Goal: Task Accomplishment & Management: Use online tool/utility

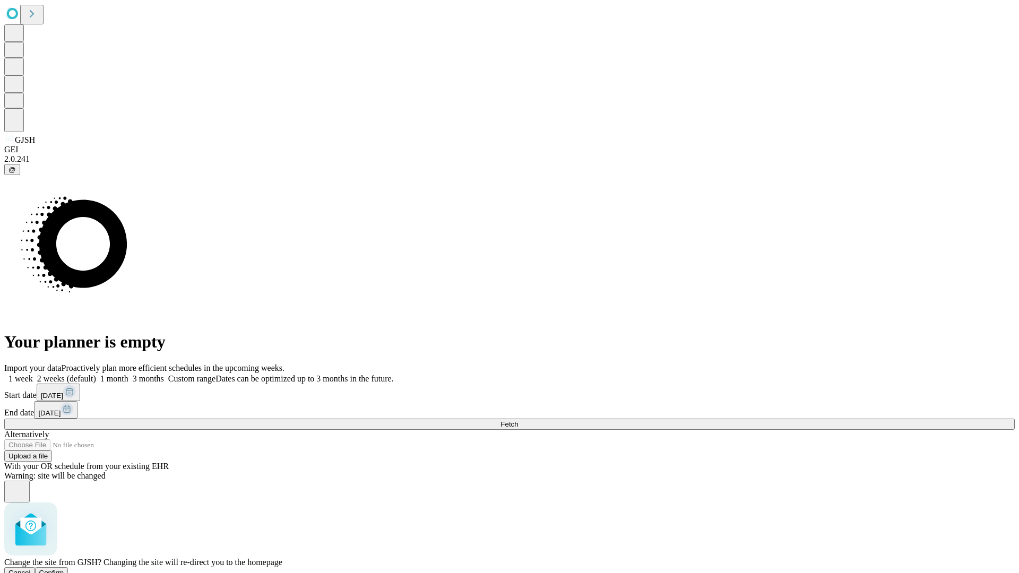
click at [64, 569] on span "Confirm" at bounding box center [51, 573] width 25 height 8
click at [33, 374] on label "1 week" at bounding box center [18, 378] width 29 height 9
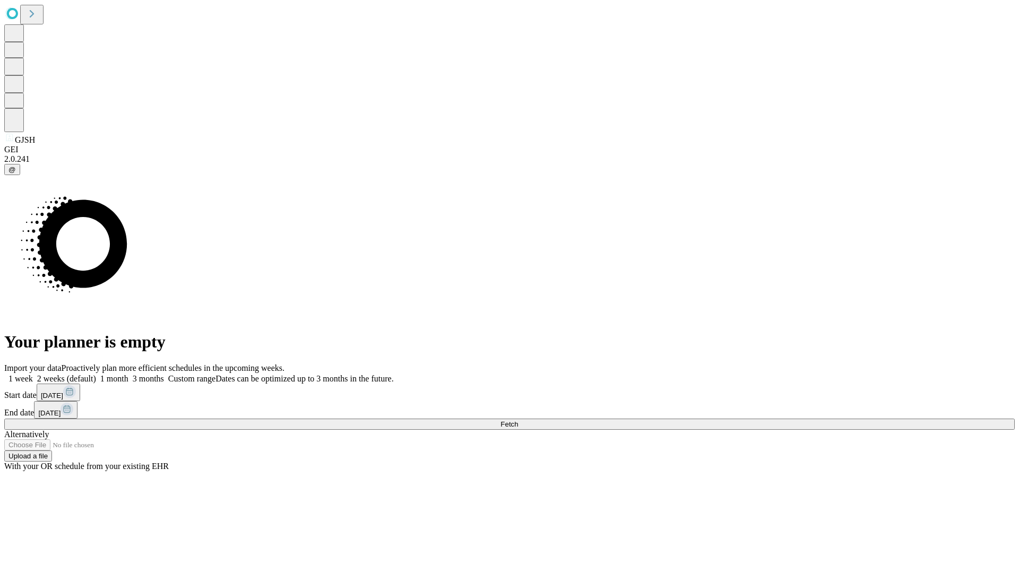
click at [518, 420] on span "Fetch" at bounding box center [509, 424] width 18 height 8
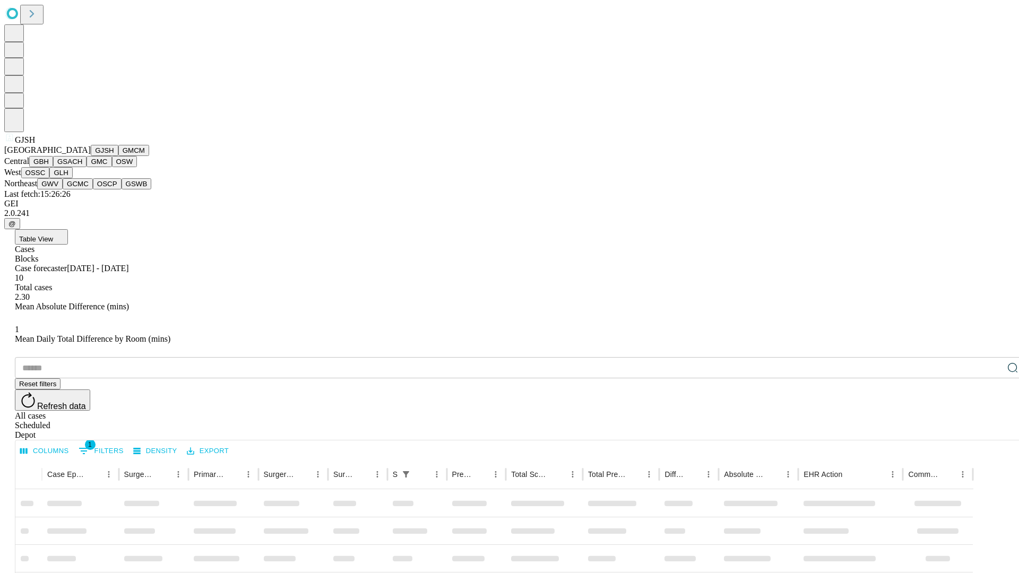
click at [118, 156] on button "GMCM" at bounding box center [133, 150] width 31 height 11
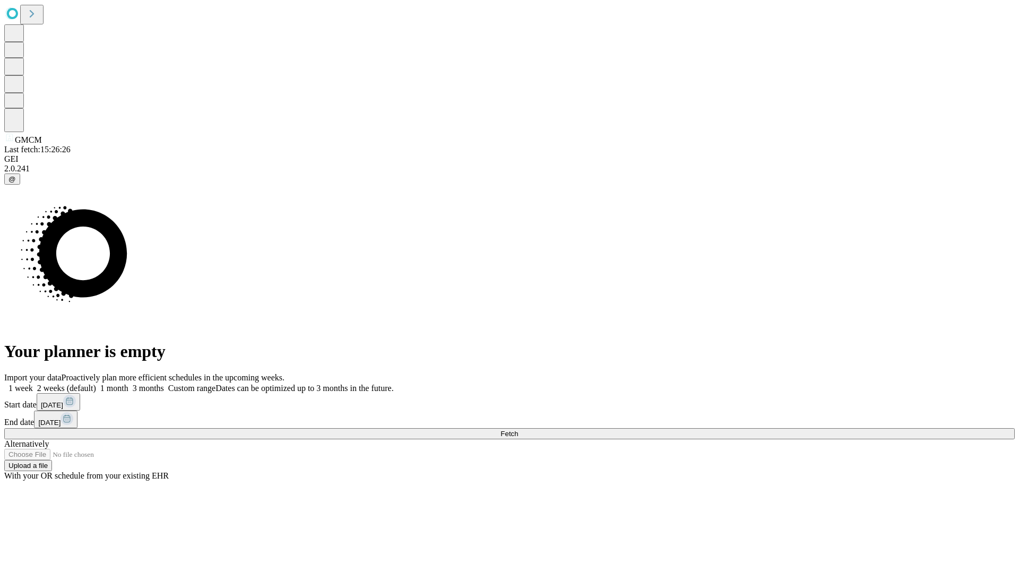
click at [33, 384] on label "1 week" at bounding box center [18, 388] width 29 height 9
click at [518, 430] on span "Fetch" at bounding box center [509, 434] width 18 height 8
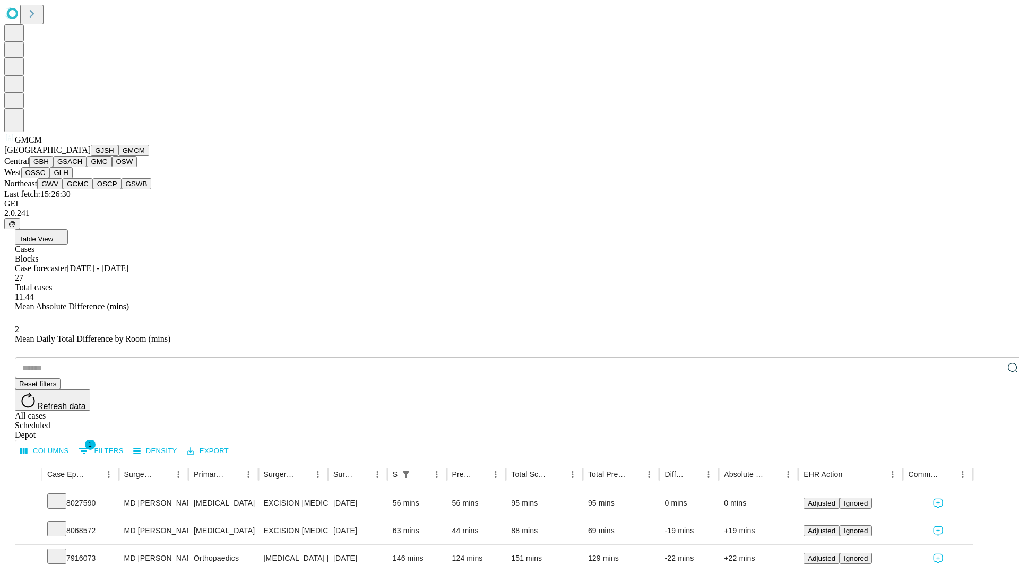
click at [53, 167] on button "GBH" at bounding box center [41, 161] width 24 height 11
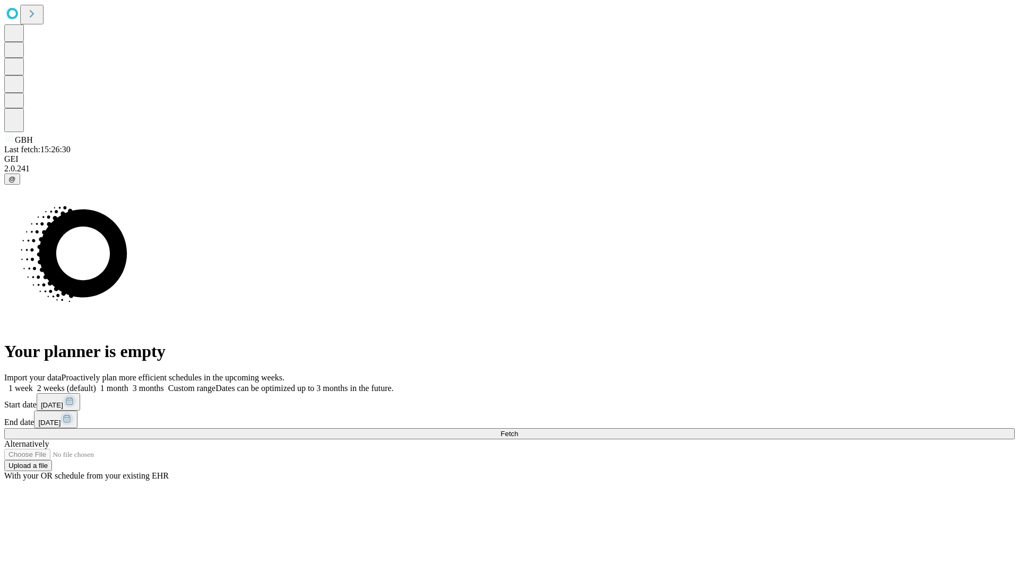
click at [33, 384] on label "1 week" at bounding box center [18, 388] width 29 height 9
click at [518, 430] on span "Fetch" at bounding box center [509, 434] width 18 height 8
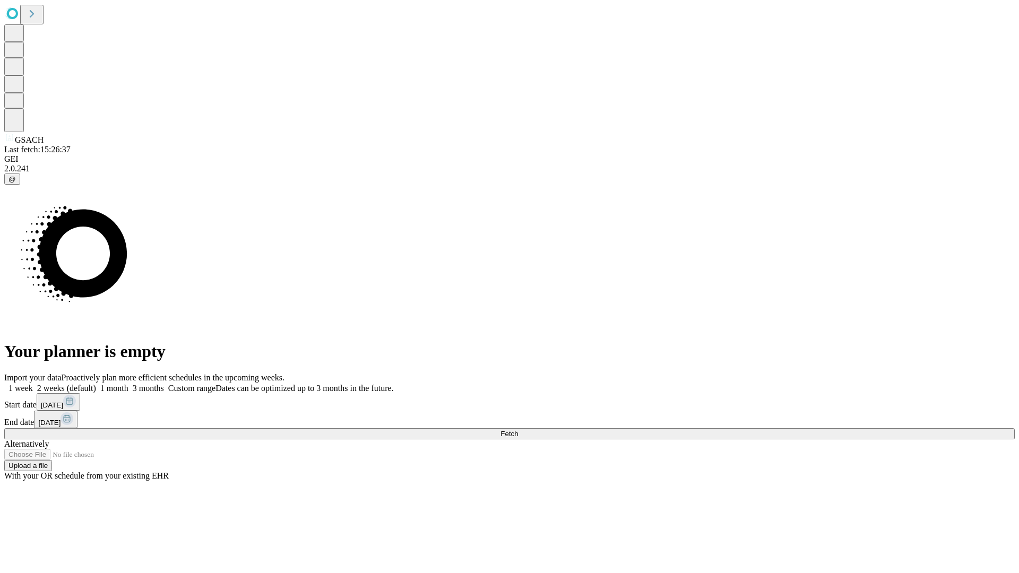
click at [33, 384] on label "1 week" at bounding box center [18, 388] width 29 height 9
click at [518, 430] on span "Fetch" at bounding box center [509, 434] width 18 height 8
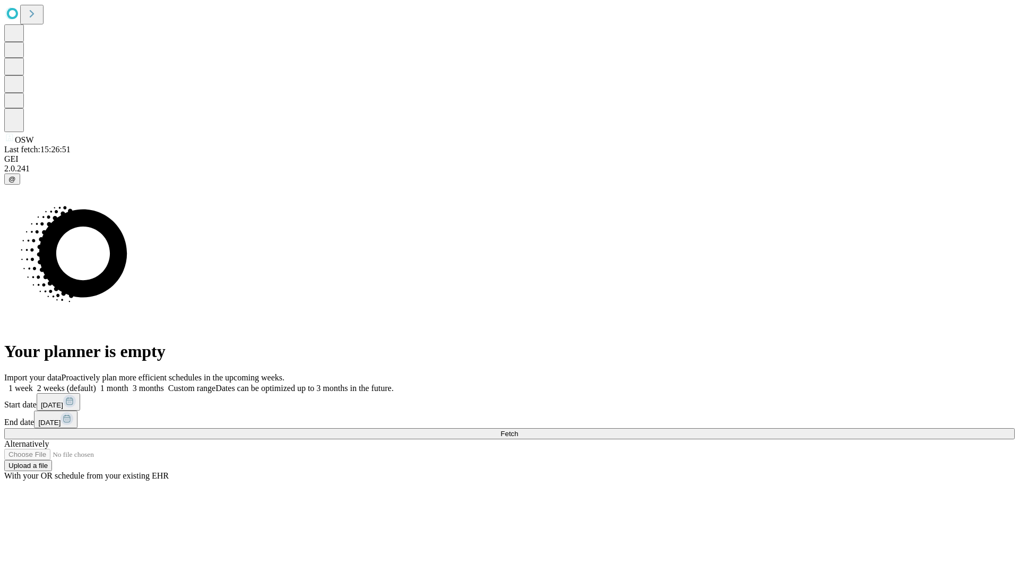
click at [33, 384] on label "1 week" at bounding box center [18, 388] width 29 height 9
click at [518, 430] on span "Fetch" at bounding box center [509, 434] width 18 height 8
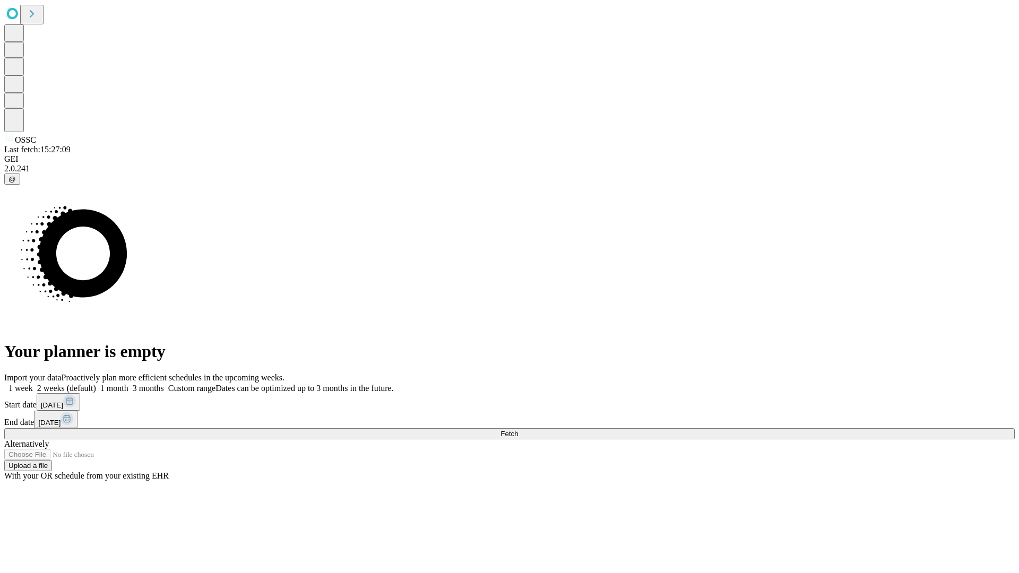
click at [33, 384] on label "1 week" at bounding box center [18, 388] width 29 height 9
click at [518, 430] on span "Fetch" at bounding box center [509, 434] width 18 height 8
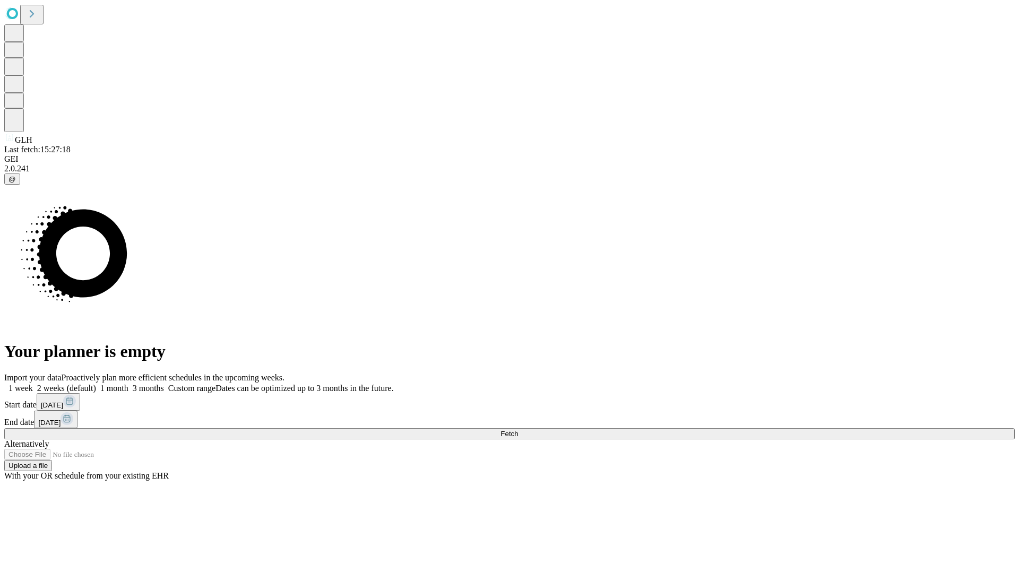
click at [33, 384] on label "1 week" at bounding box center [18, 388] width 29 height 9
click at [518, 430] on span "Fetch" at bounding box center [509, 434] width 18 height 8
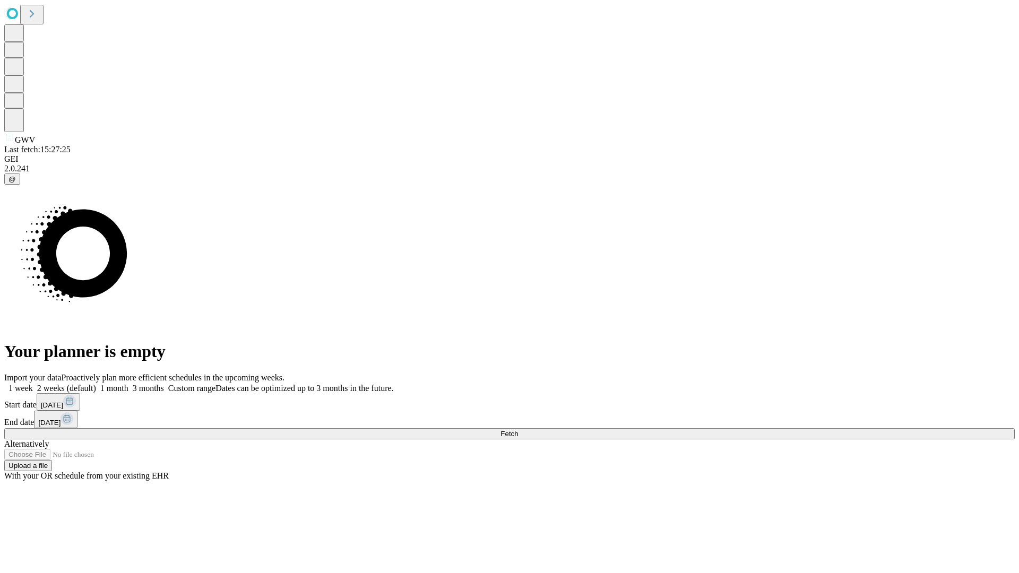
click at [33, 384] on label "1 week" at bounding box center [18, 388] width 29 height 9
click at [518, 430] on span "Fetch" at bounding box center [509, 434] width 18 height 8
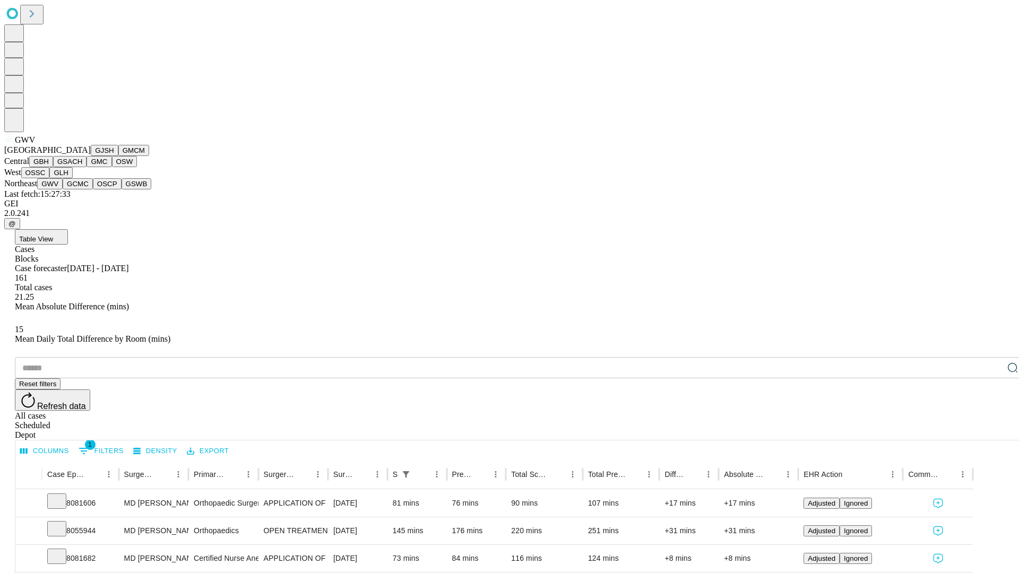
click at [82, 189] on button "GCMC" at bounding box center [78, 183] width 30 height 11
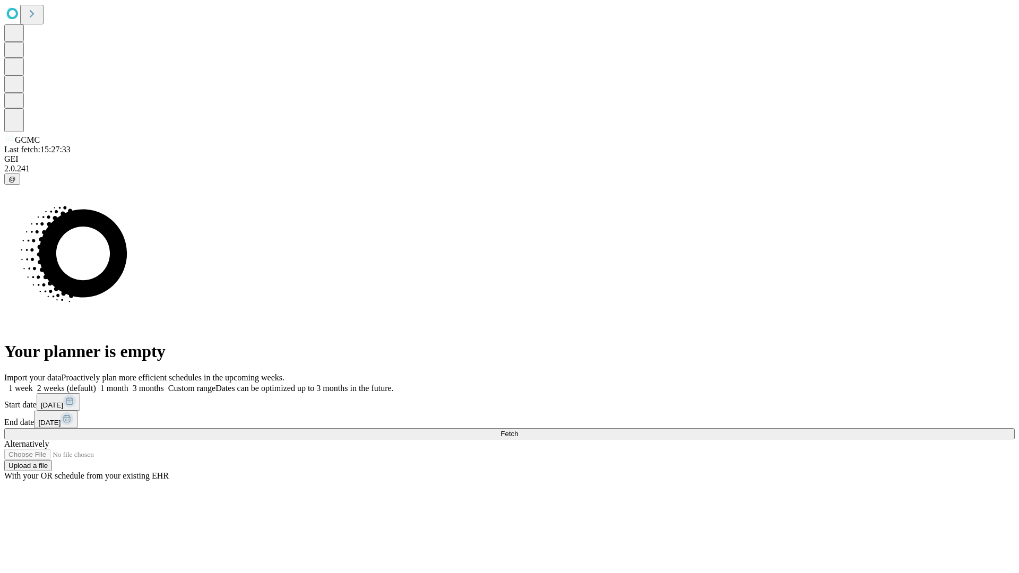
click at [33, 384] on label "1 week" at bounding box center [18, 388] width 29 height 9
click at [518, 430] on span "Fetch" at bounding box center [509, 434] width 18 height 8
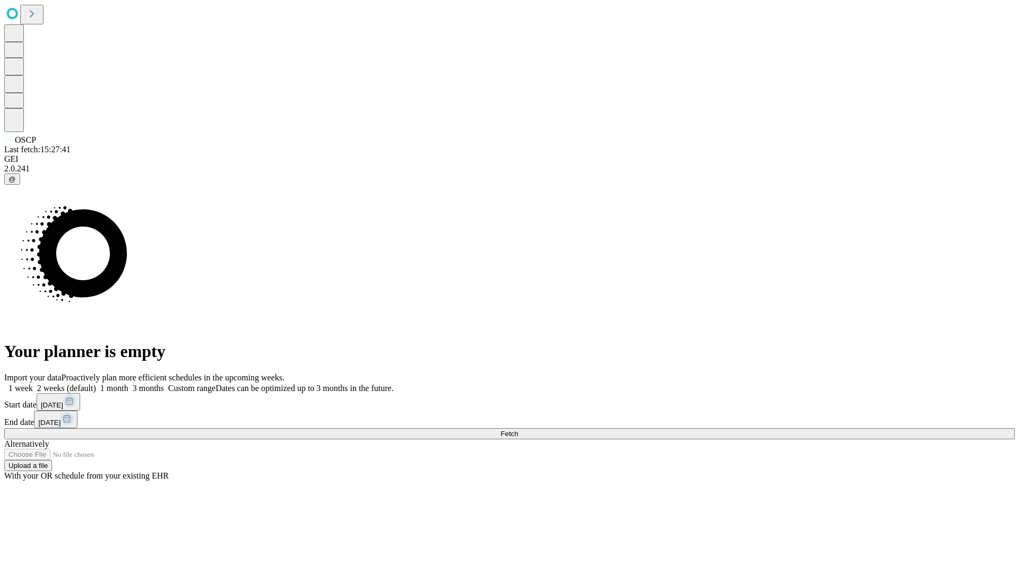
click at [518, 430] on span "Fetch" at bounding box center [509, 434] width 18 height 8
